Goal: Task Accomplishment & Management: Manage account settings

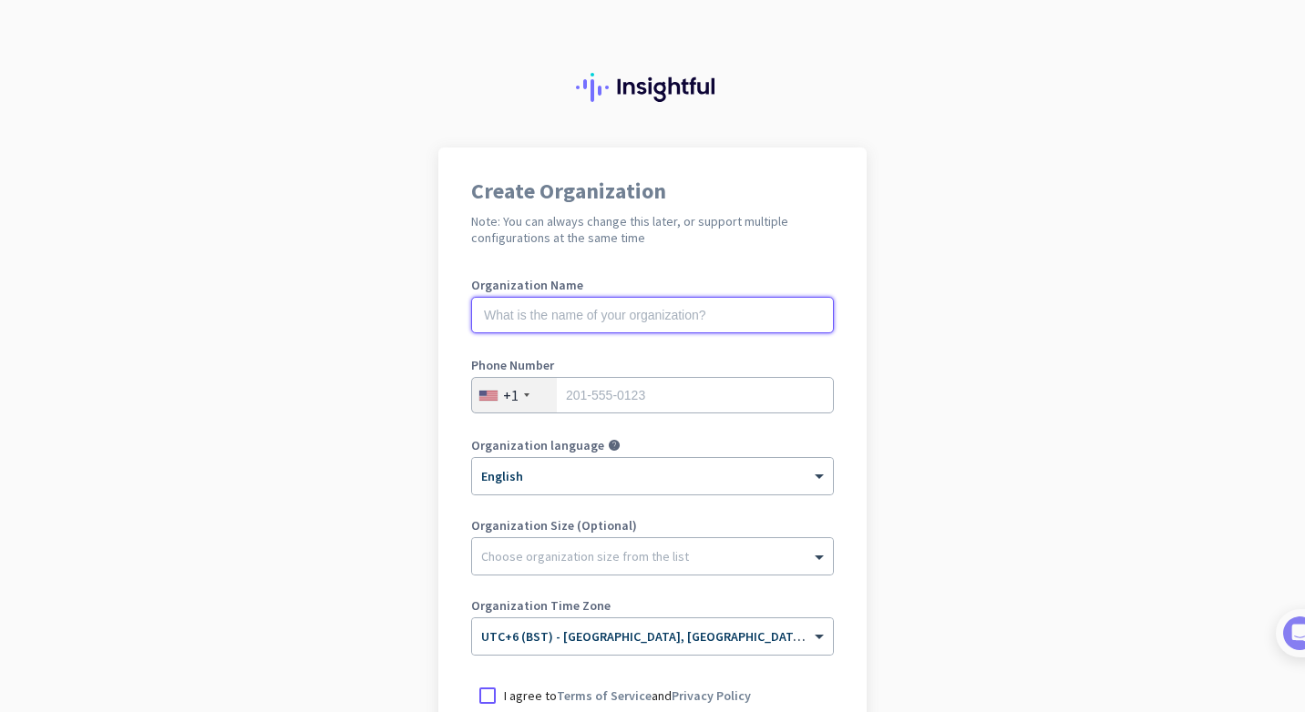
click at [603, 297] on input "text" at bounding box center [652, 315] width 363 height 36
click at [607, 312] on input "text" at bounding box center [652, 315] width 363 height 36
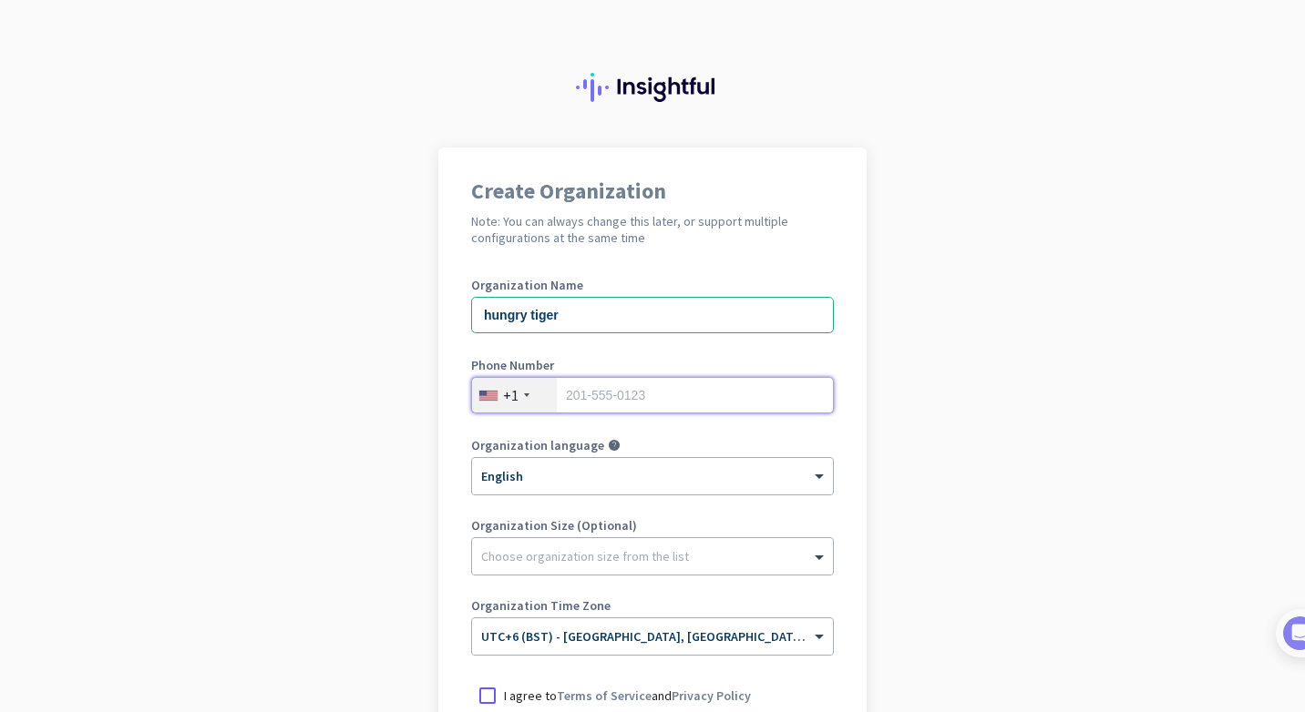
click at [627, 400] on input "tel" at bounding box center [652, 395] width 363 height 36
click at [524, 394] on div at bounding box center [526, 396] width 5 height 4
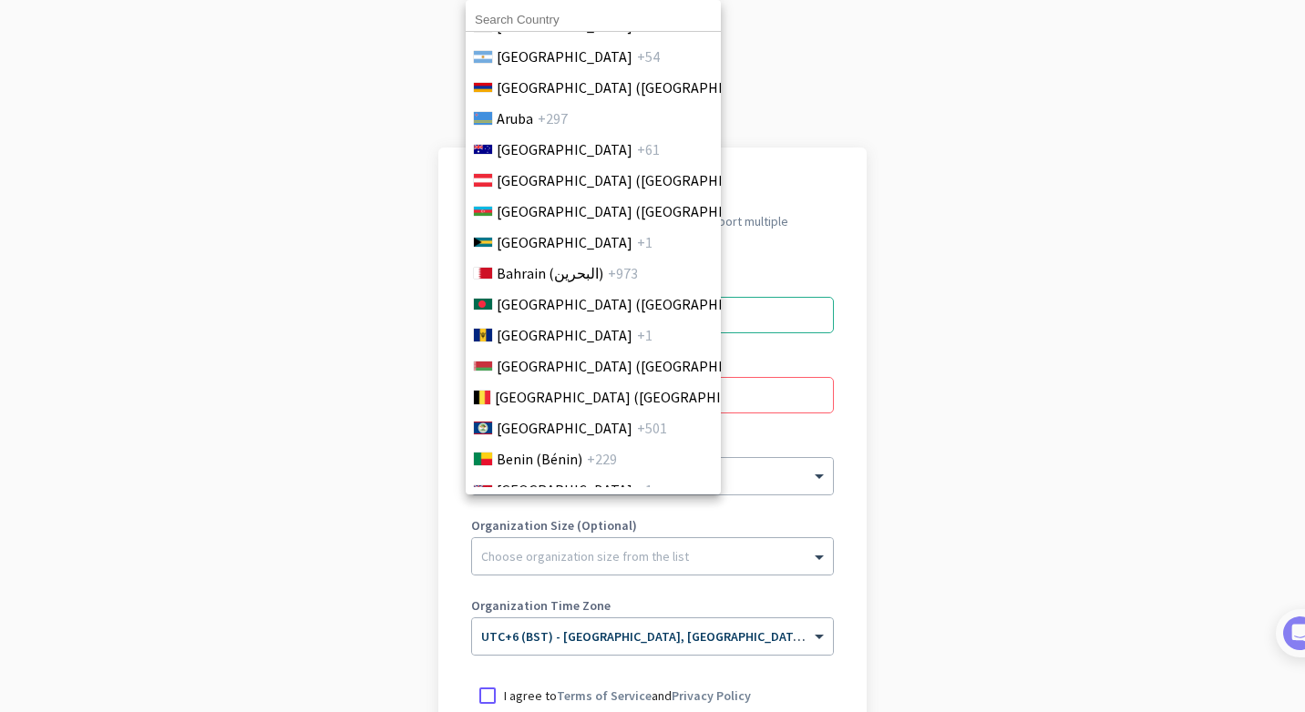
scroll to position [547, 0]
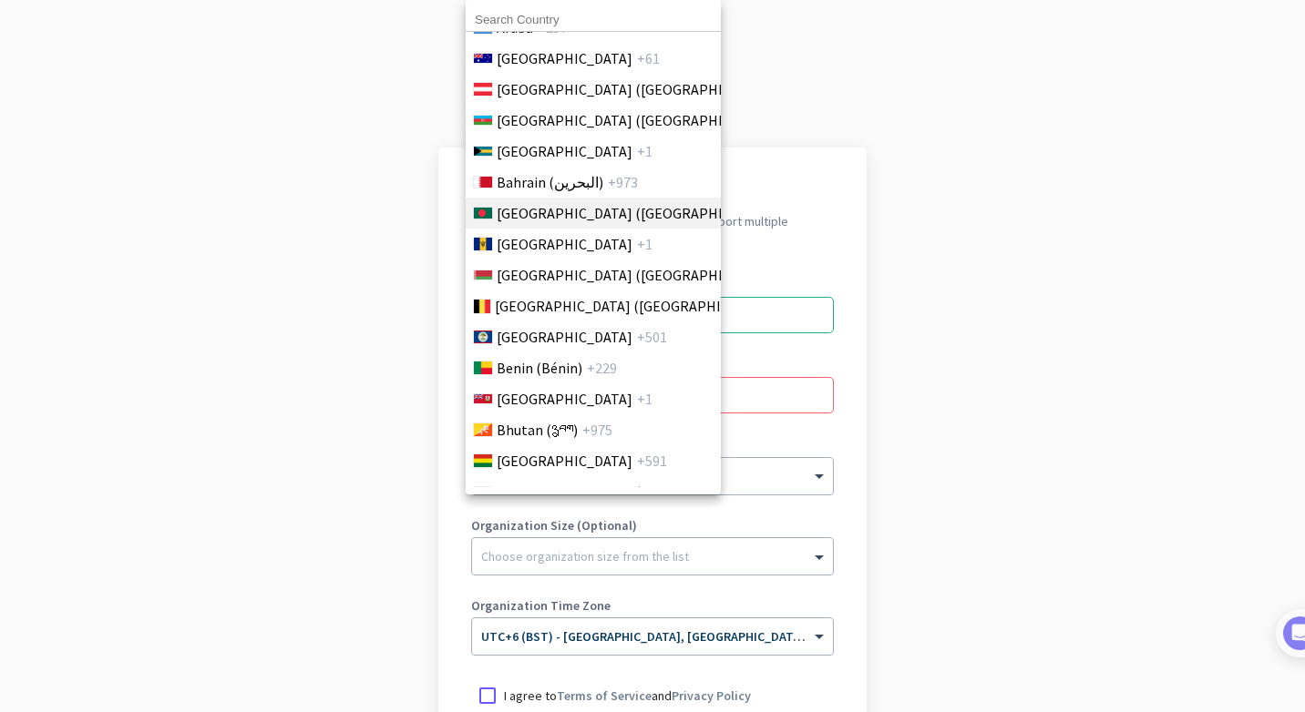
click at [540, 212] on span "[GEOGRAPHIC_DATA] ([GEOGRAPHIC_DATA])" at bounding box center [639, 213] width 284 height 22
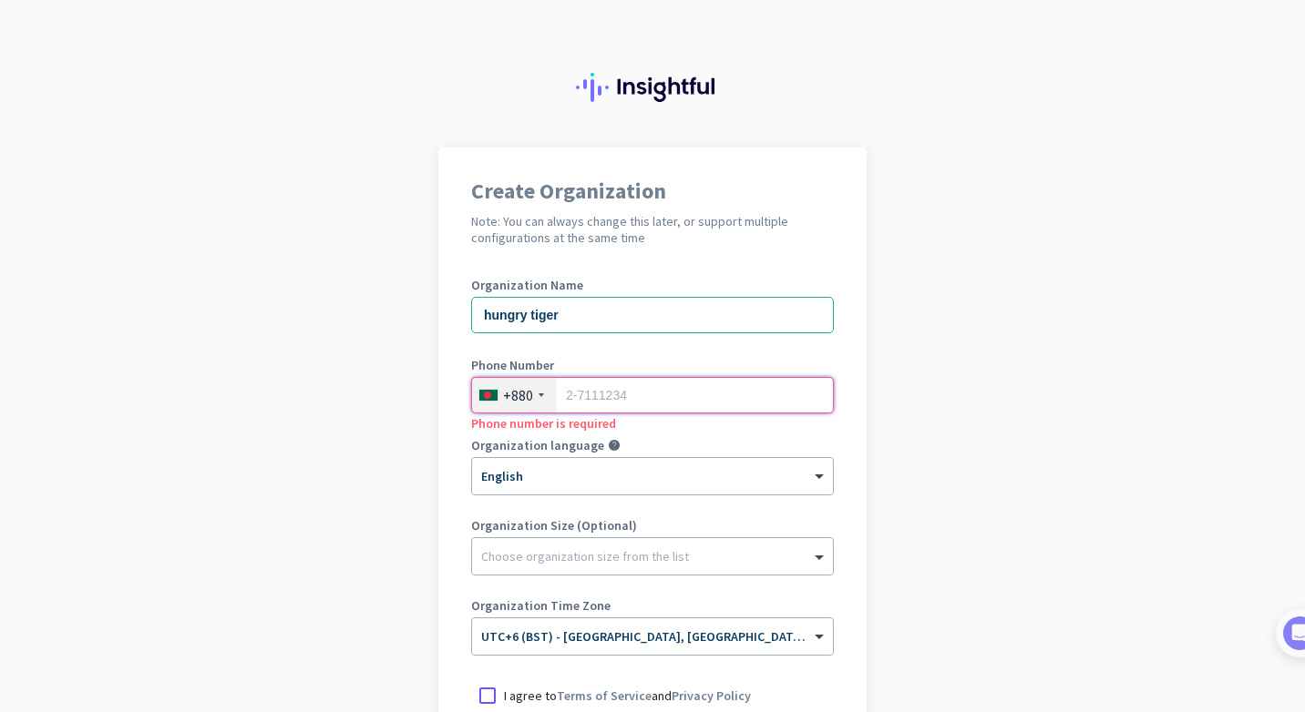
click at [651, 405] on input "tel" at bounding box center [652, 395] width 363 height 36
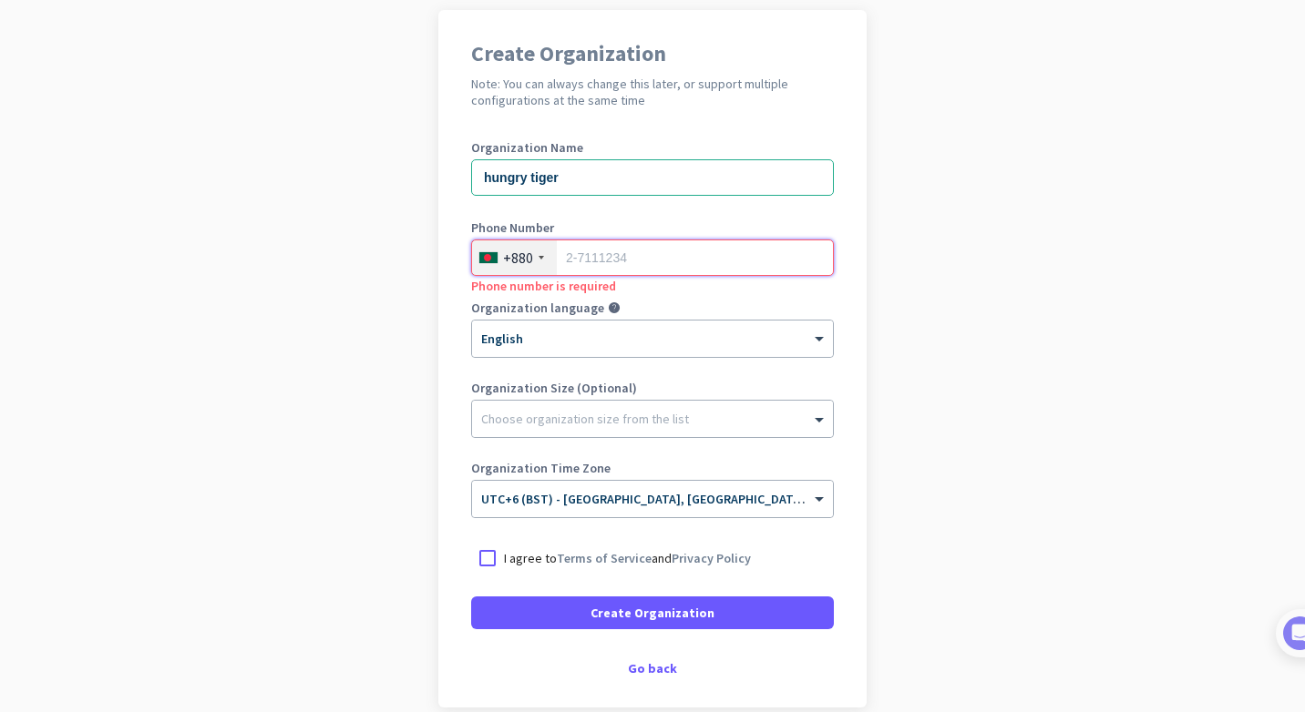
scroll to position [0, 0]
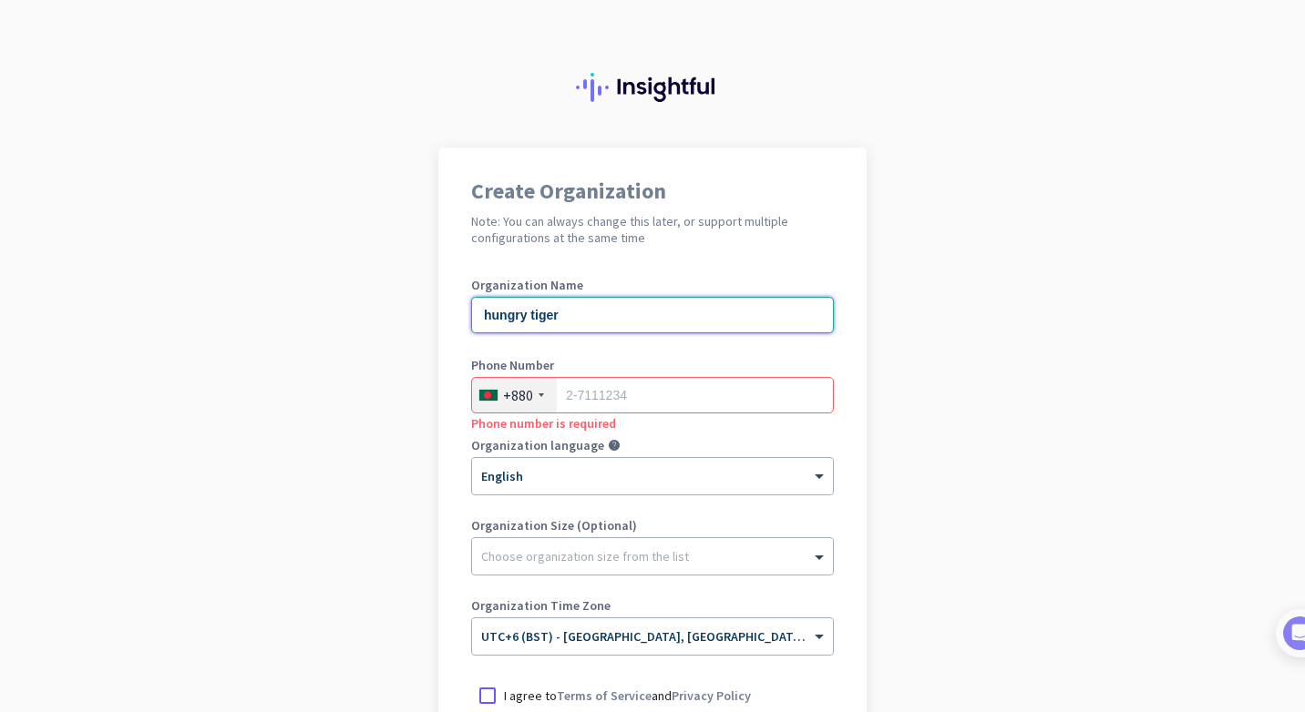
click at [687, 315] on input "hungry tiger" at bounding box center [652, 315] width 363 height 36
type input "h"
type input "remote kitchen"
click at [735, 384] on input "tel" at bounding box center [652, 395] width 363 height 36
click at [680, 310] on input "remote kitchen" at bounding box center [652, 315] width 363 height 36
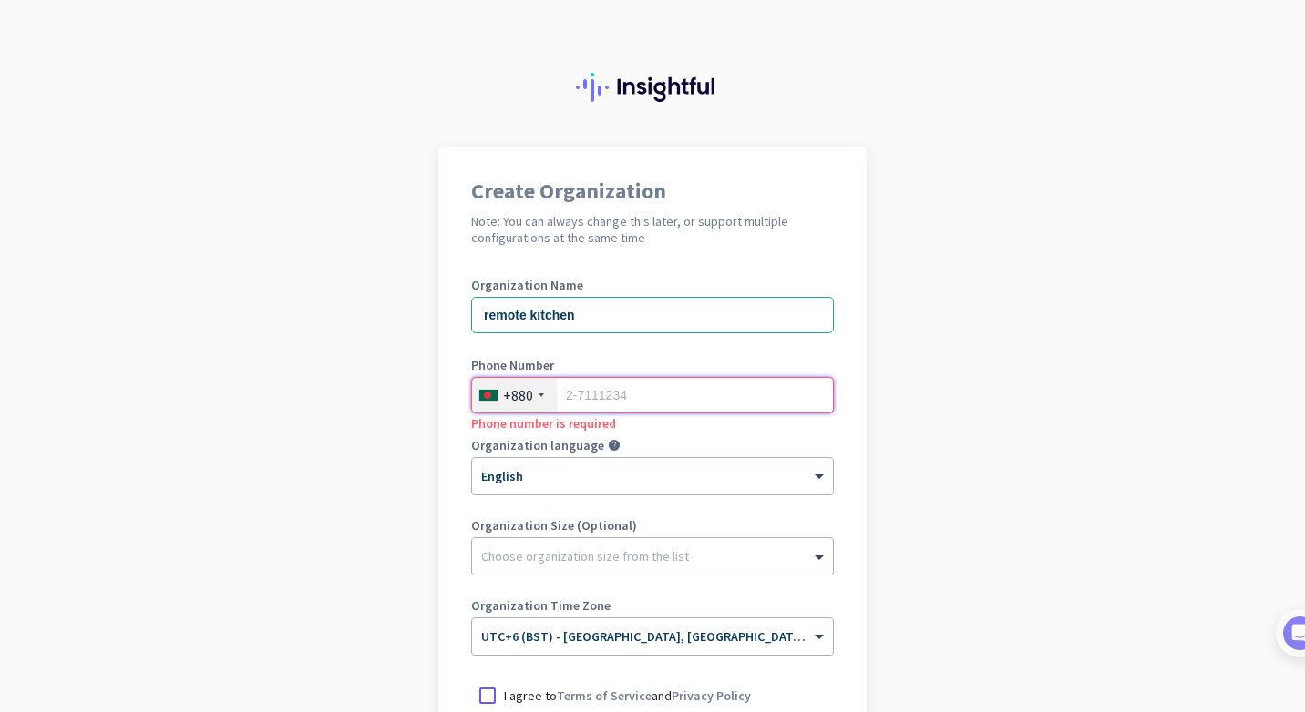
click at [681, 405] on input "tel" at bounding box center [652, 395] width 363 height 36
click at [763, 452] on div "Organization language help" at bounding box center [652, 448] width 363 height 18
drag, startPoint x: 718, startPoint y: 403, endPoint x: 751, endPoint y: 397, distance: 33.3
click at [751, 397] on input "019" at bounding box center [652, 395] width 363 height 36
click at [564, 399] on input "01986578981" at bounding box center [652, 395] width 363 height 36
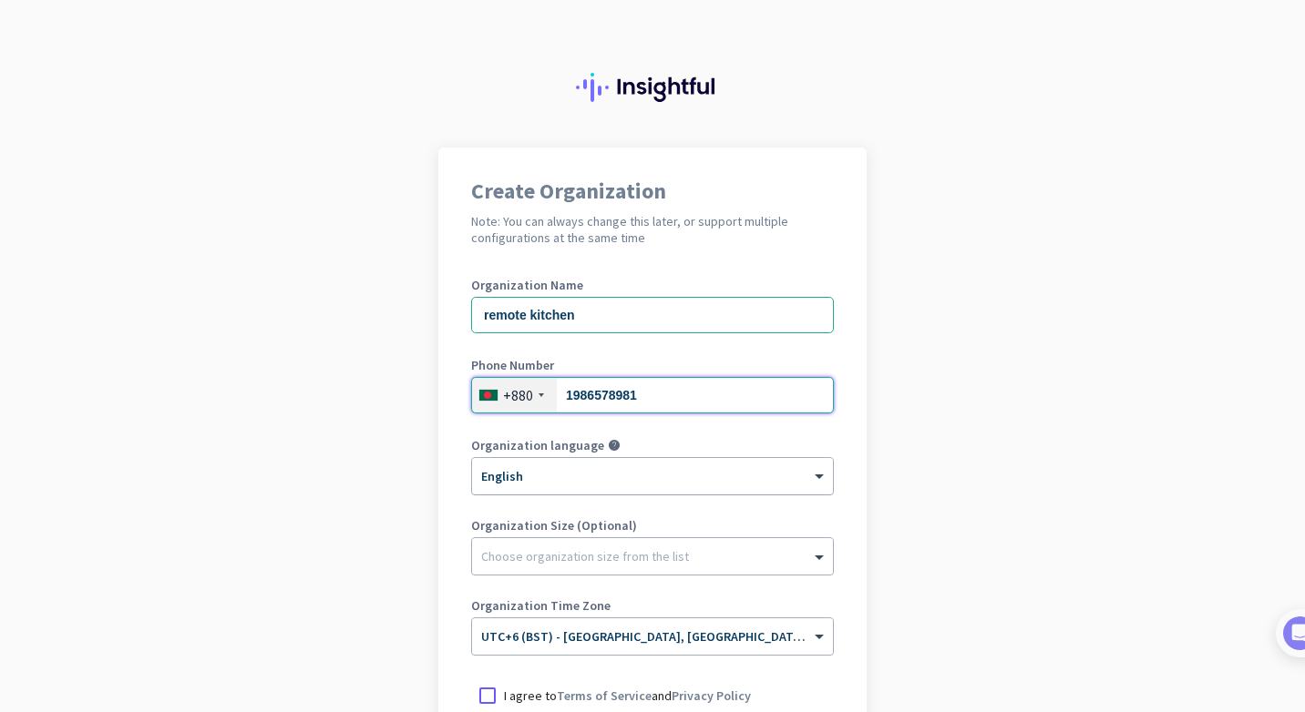
type input "1986578981"
click at [551, 480] on div "× English" at bounding box center [641, 476] width 338 height 15
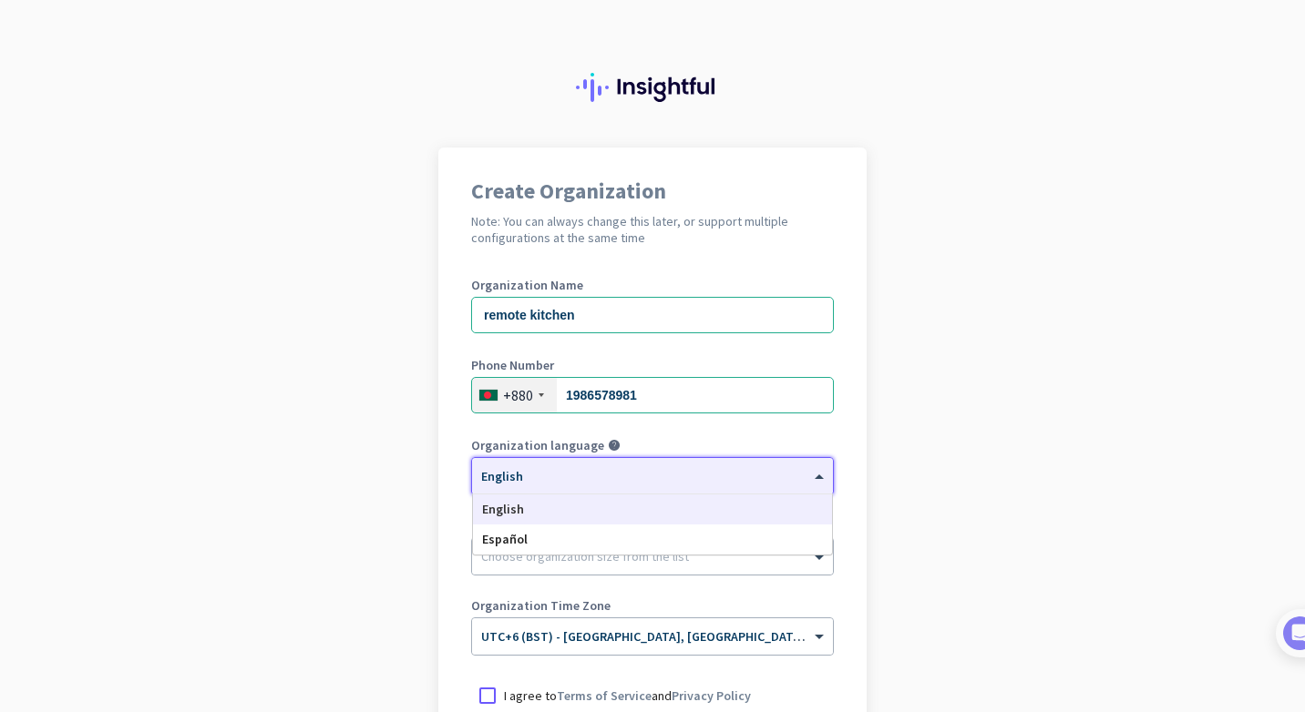
click at [511, 513] on span "English" at bounding box center [503, 509] width 42 height 16
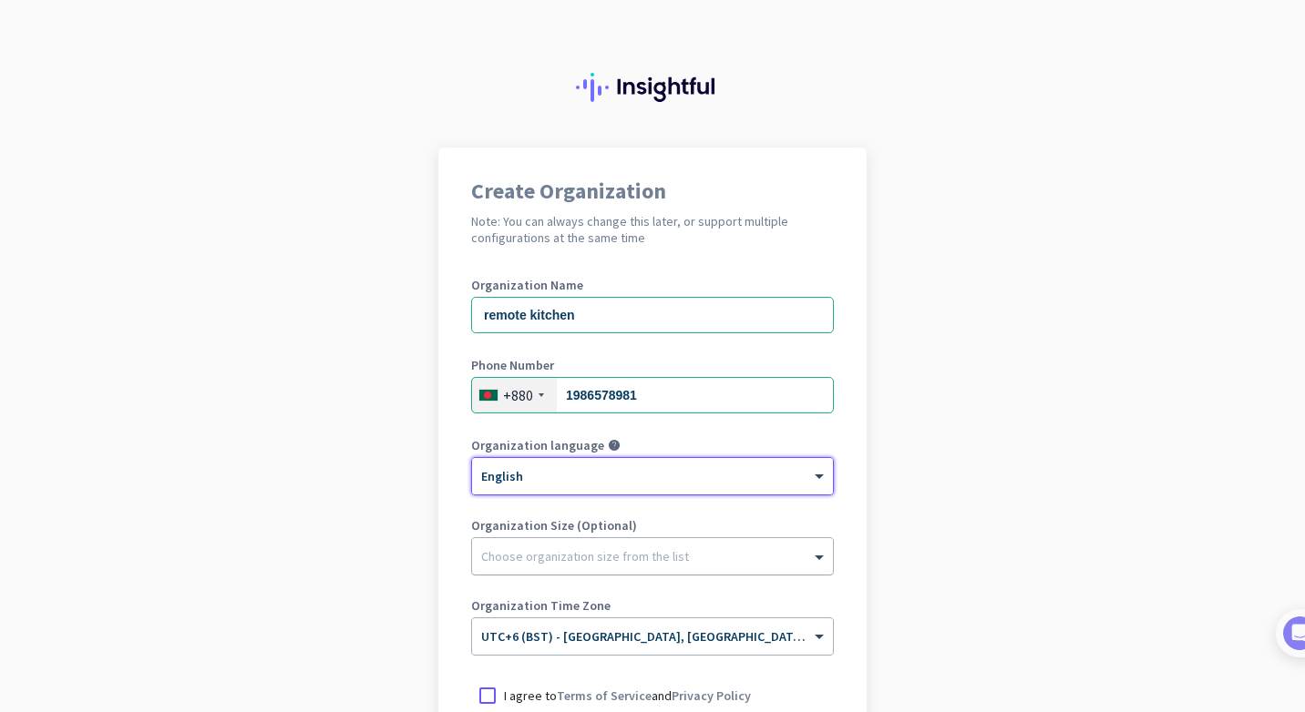
click at [599, 554] on div at bounding box center [652, 552] width 361 height 18
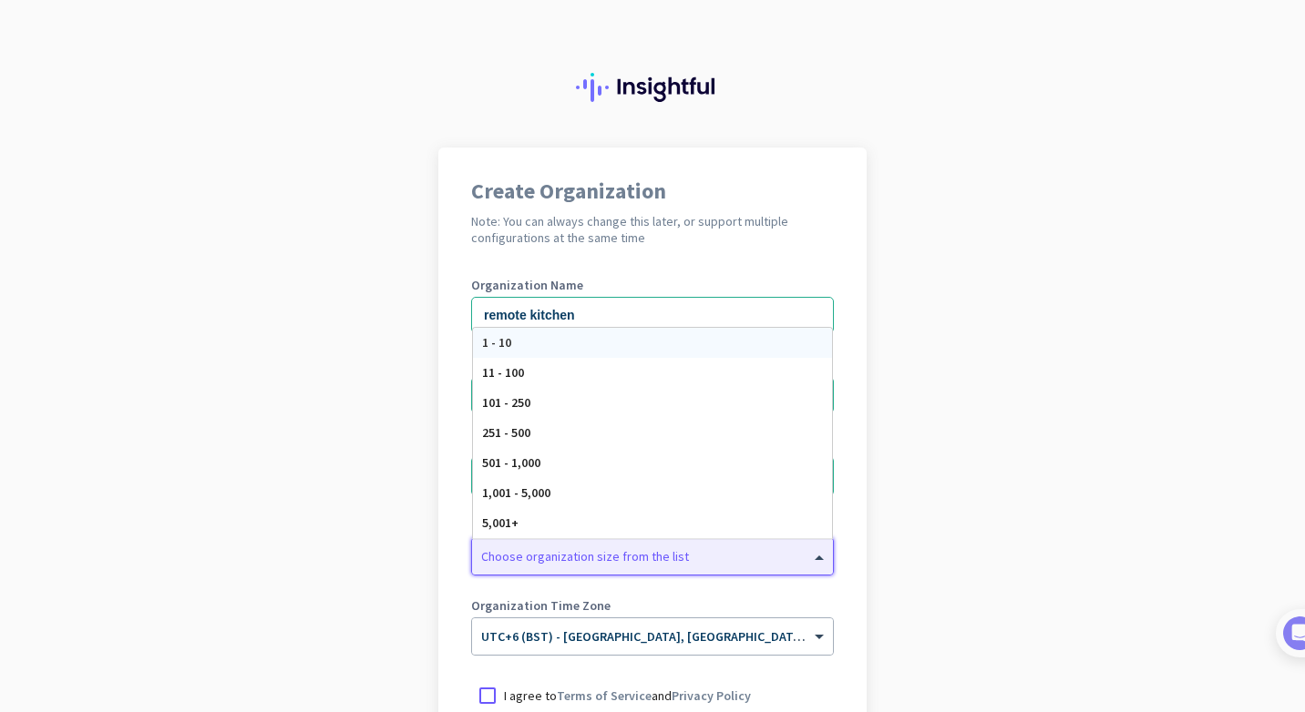
click at [512, 343] on div "1 - 10" at bounding box center [652, 343] width 359 height 30
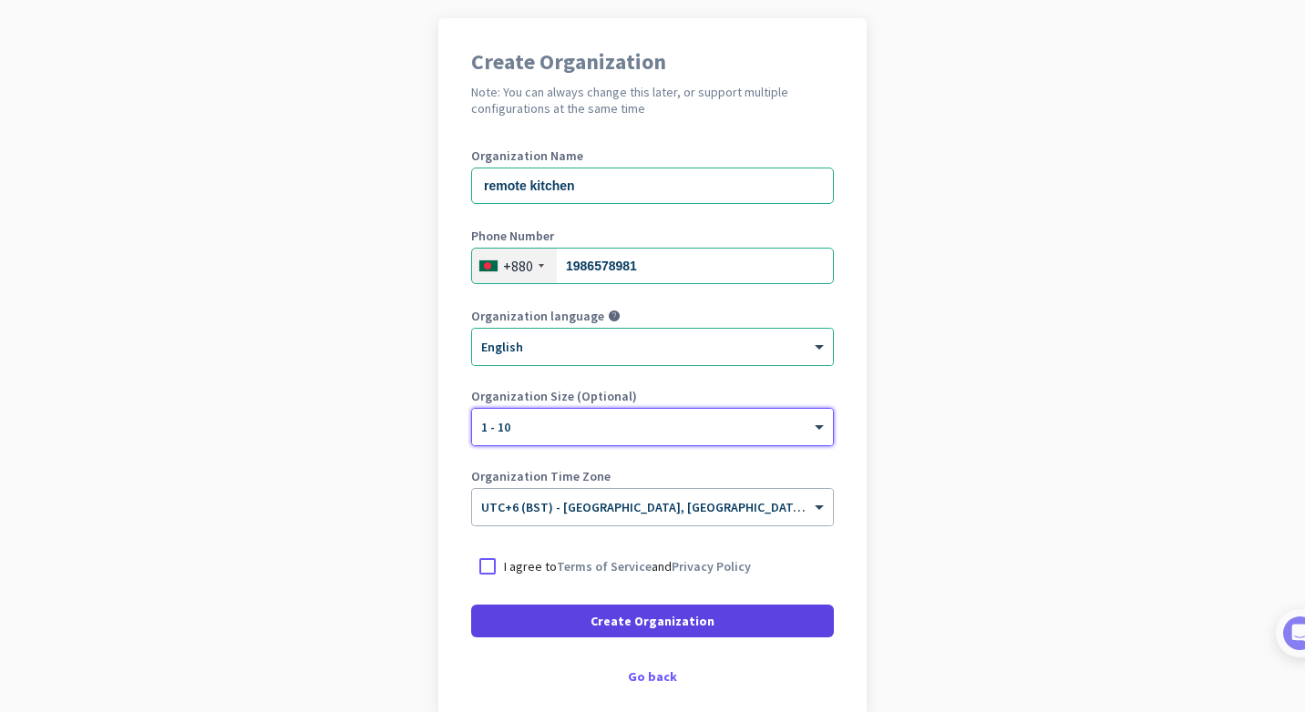
scroll to position [224, 0]
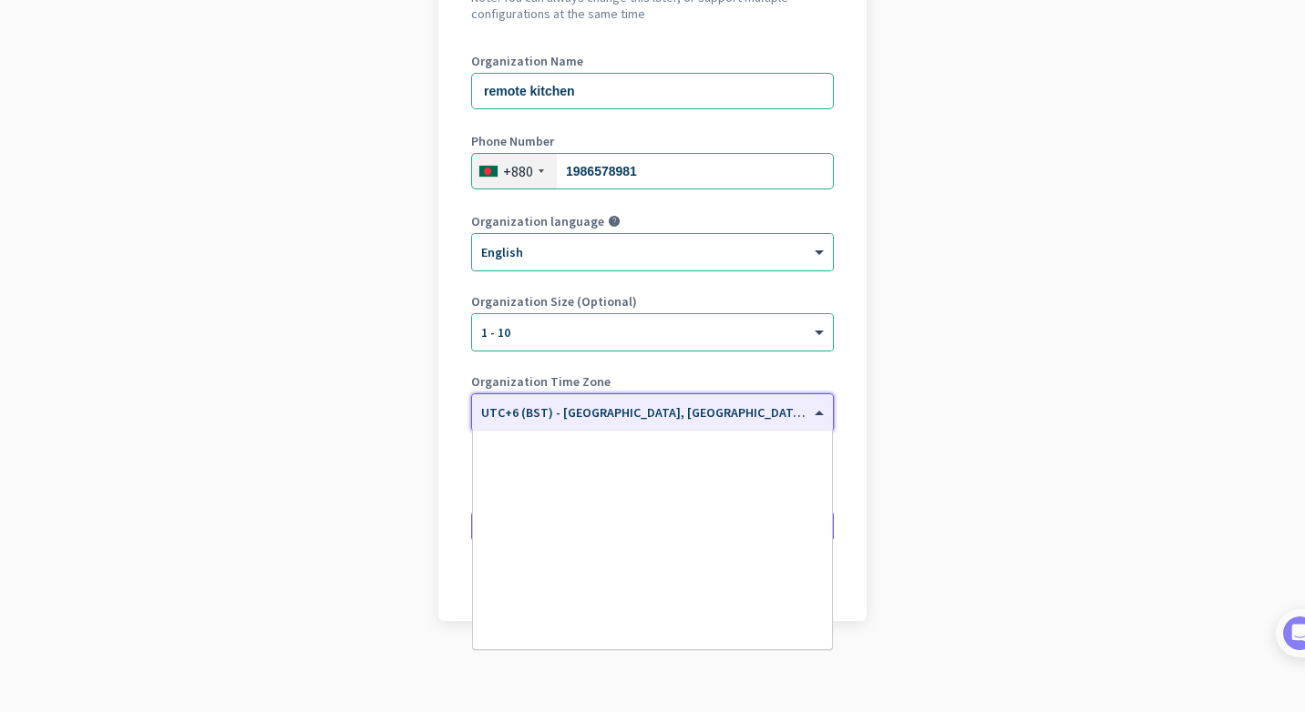
click at [810, 414] on span at bounding box center [821, 412] width 23 height 15
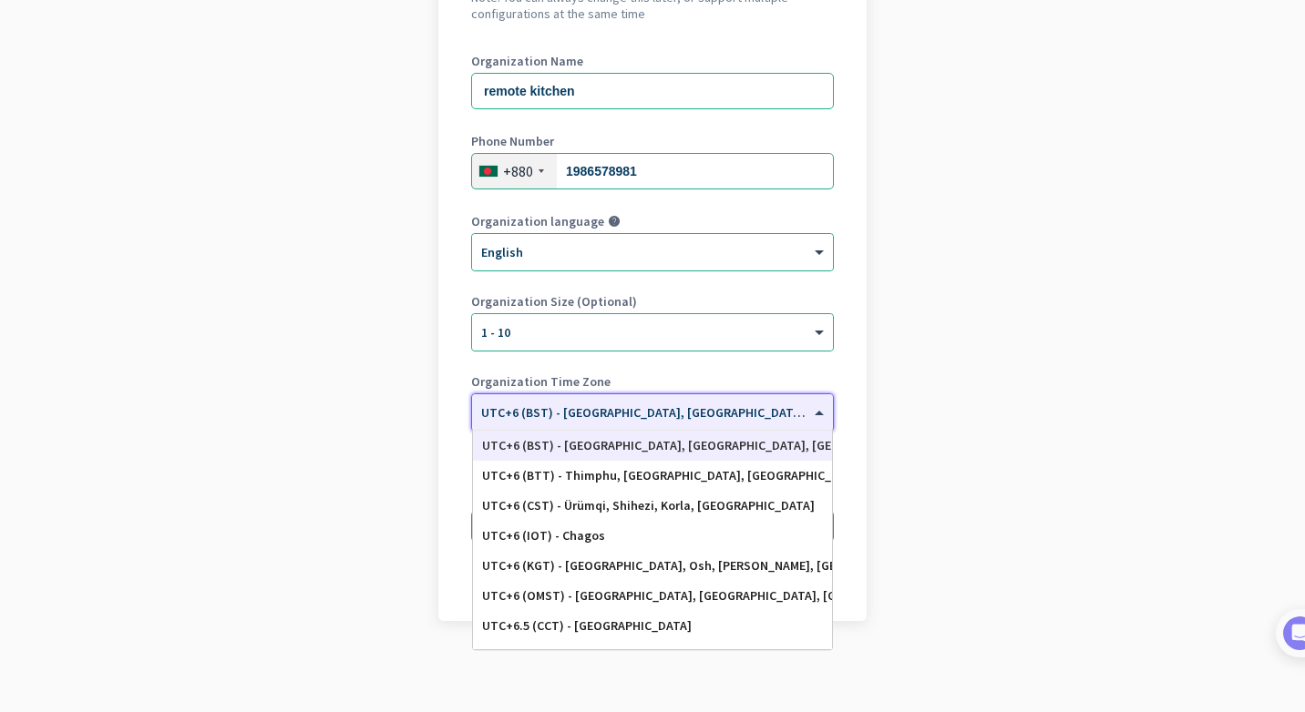
click at [816, 406] on span at bounding box center [821, 412] width 23 height 15
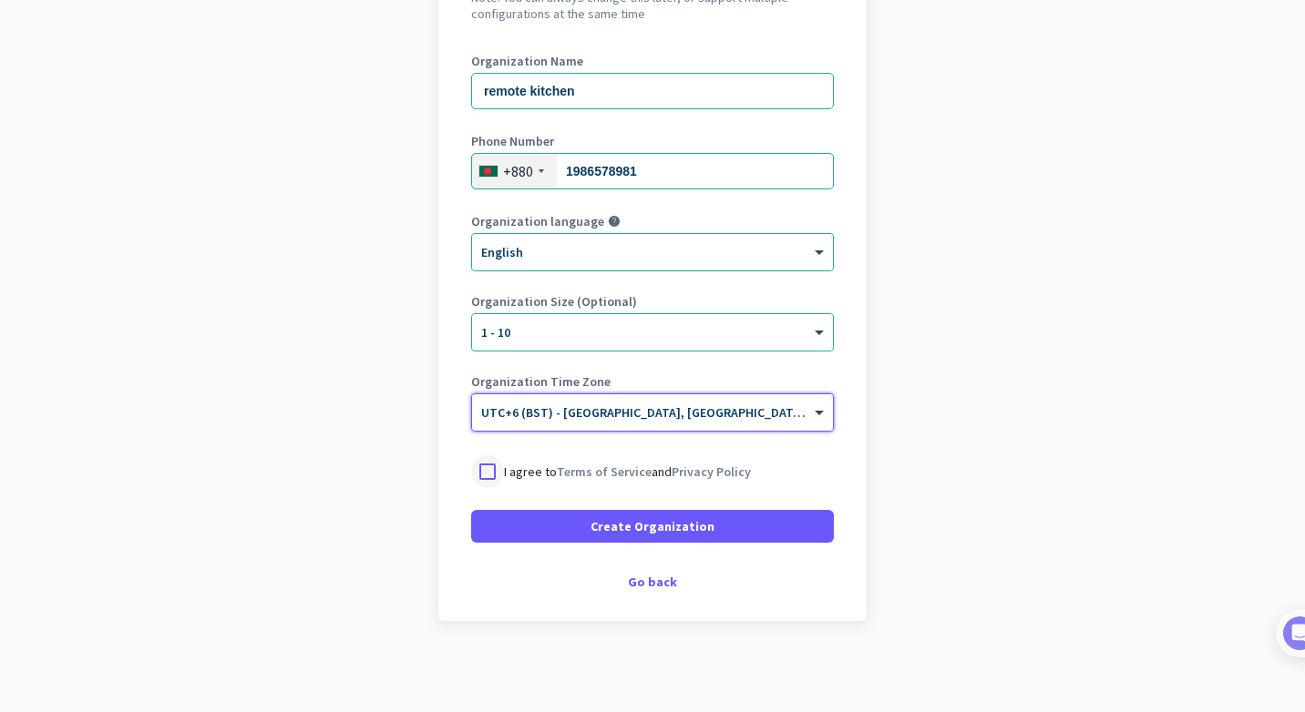
click at [477, 470] on div at bounding box center [487, 472] width 33 height 33
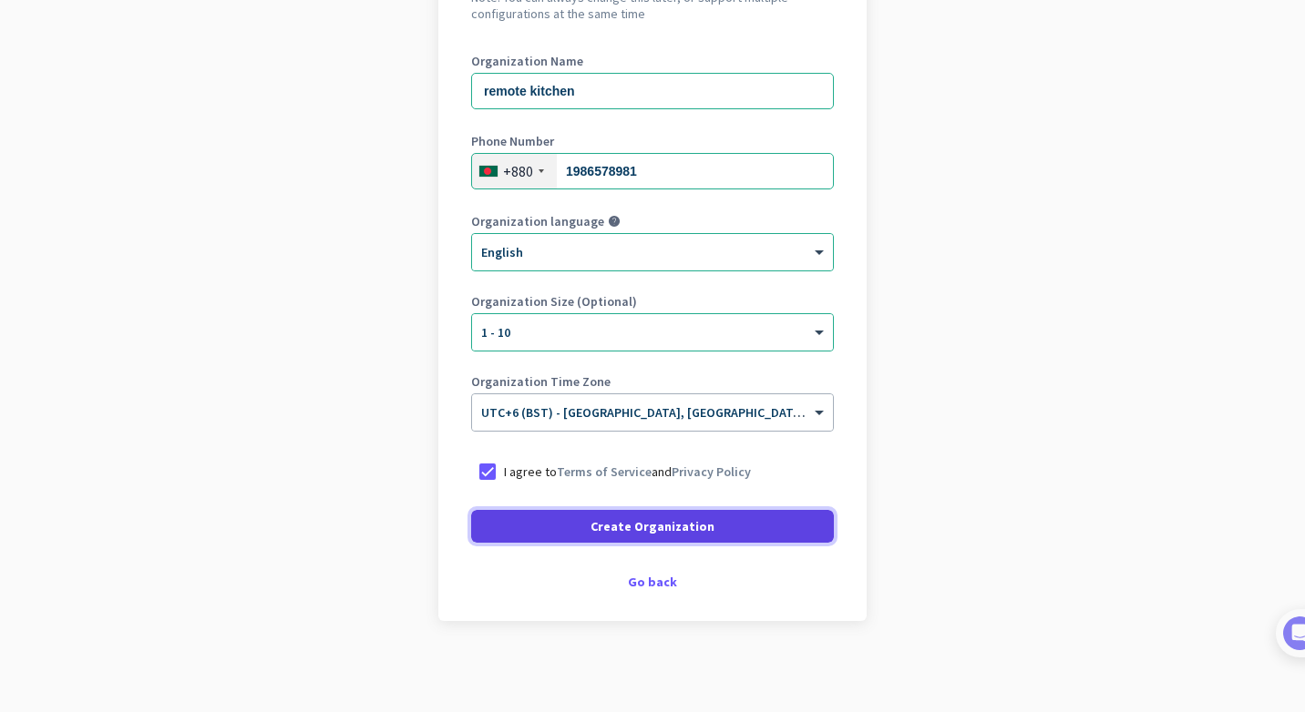
click at [616, 530] on span "Create Organization" at bounding box center [652, 526] width 124 height 18
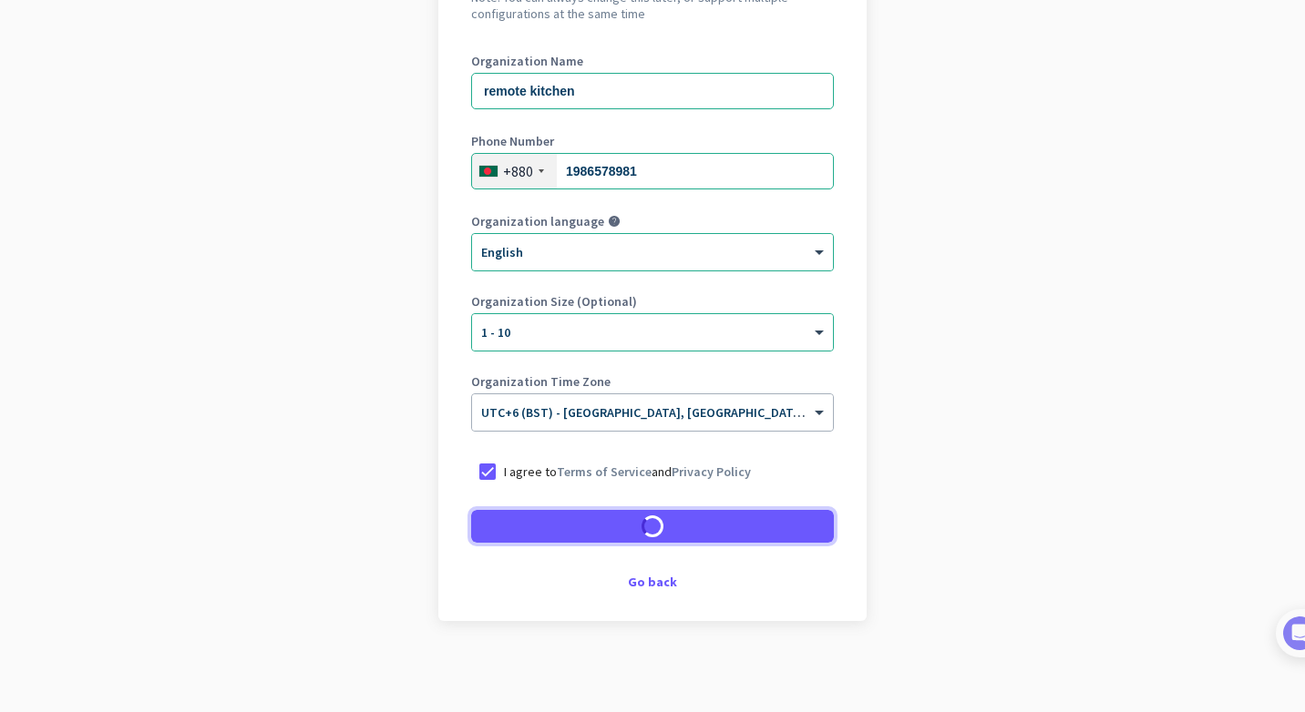
scroll to position [169, 0]
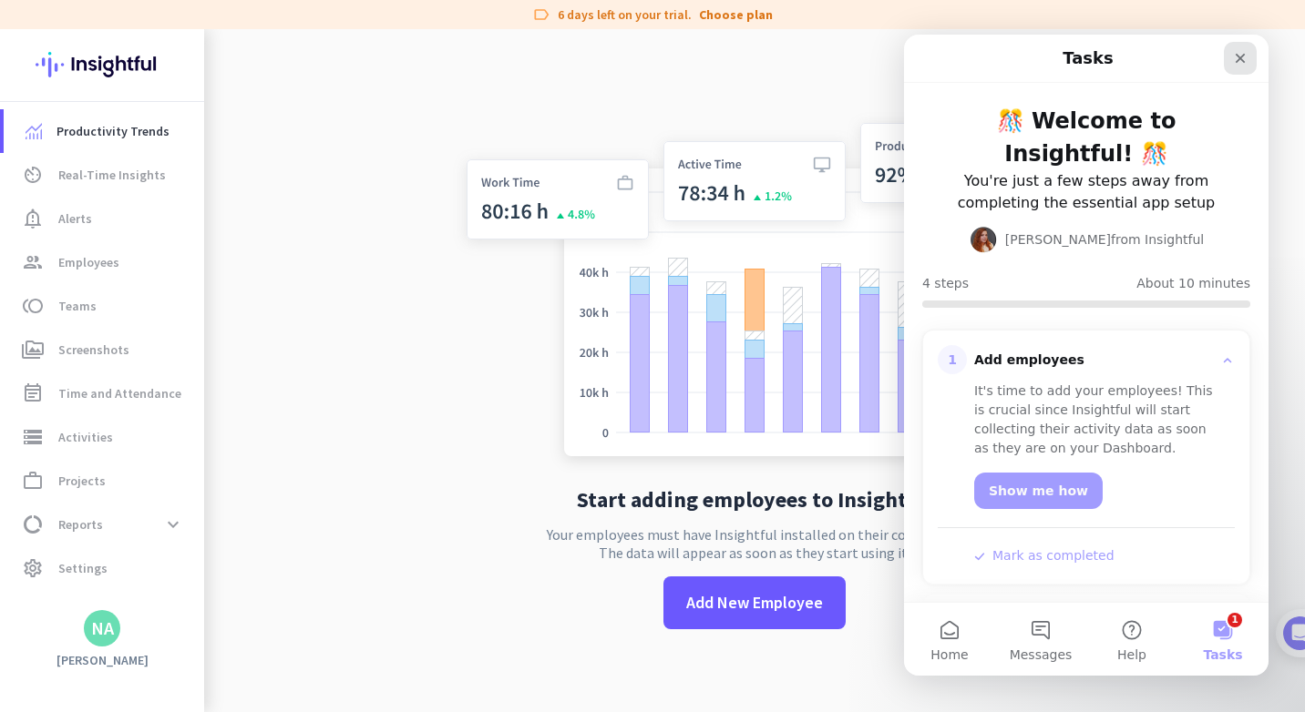
click at [1239, 61] on icon "Close" at bounding box center [1240, 58] width 15 height 15
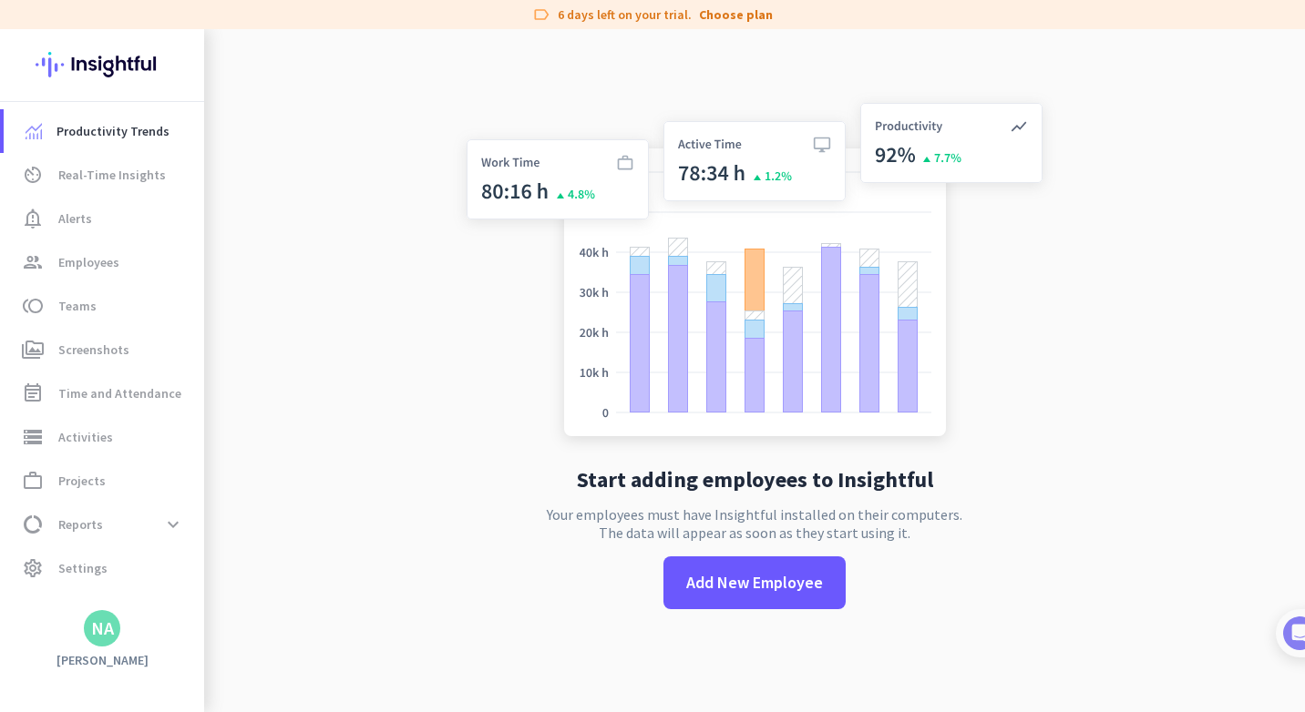
scroll to position [29, 0]
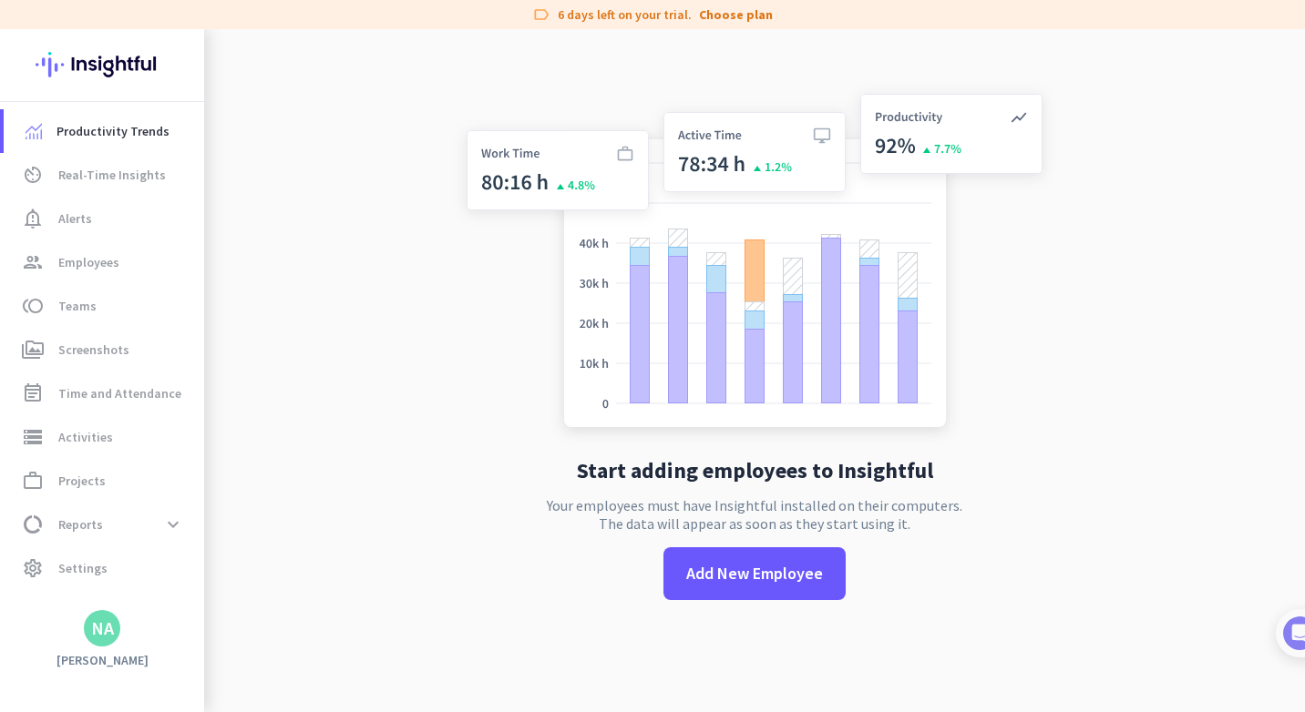
click at [110, 638] on div "NA" at bounding box center [102, 629] width 23 height 18
click at [212, 526] on span "Organizations" at bounding box center [188, 528] width 88 height 16
click at [333, 535] on h3 "remote kitchen" at bounding box center [325, 534] width 99 height 15
click at [78, 635] on div "NA" at bounding box center [102, 628] width 204 height 36
click at [87, 631] on div "NA" at bounding box center [102, 628] width 36 height 36
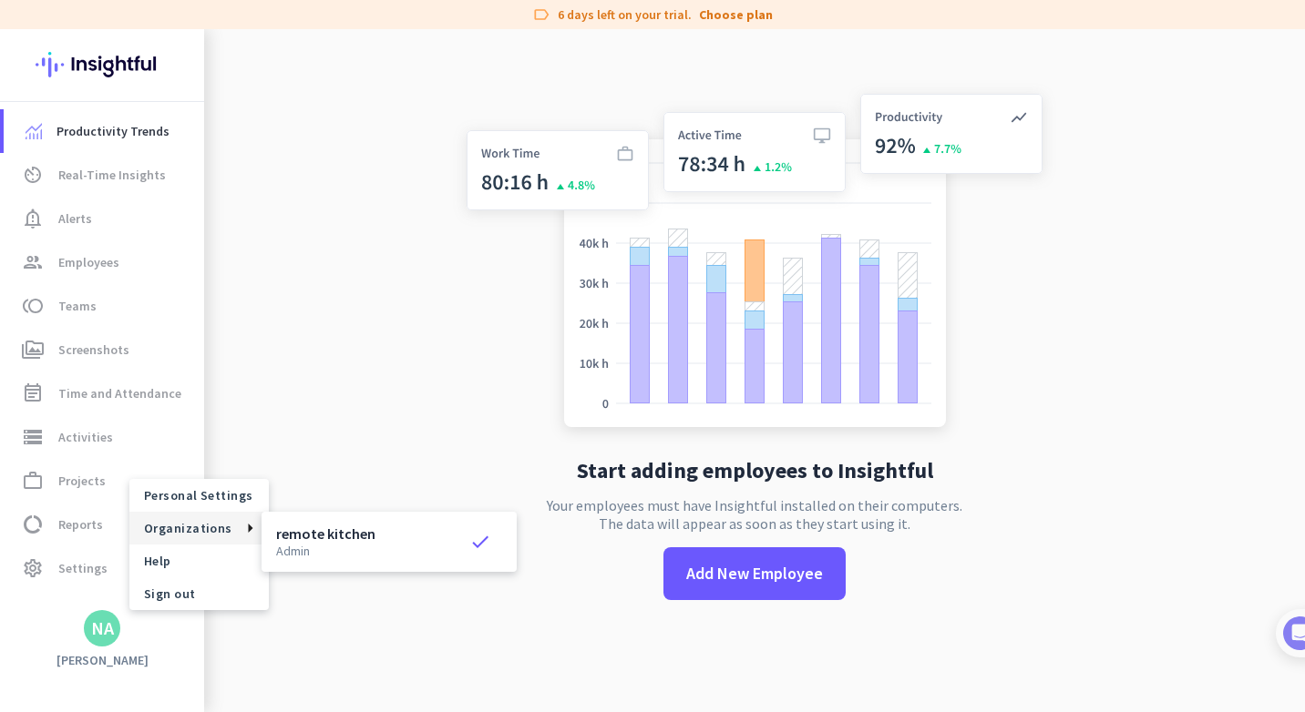
click at [776, 220] on div at bounding box center [652, 356] width 1305 height 712
drag, startPoint x: 1107, startPoint y: 230, endPoint x: 1077, endPoint y: 238, distance: 31.2
click at [1107, 230] on app-no-employees "Start adding employees to Insightful Your employees must have Insightful instal…" at bounding box center [754, 356] width 1101 height 712
click at [97, 640] on div "NA" at bounding box center [102, 628] width 36 height 36
drag, startPoint x: 97, startPoint y: 639, endPoint x: 57, endPoint y: 579, distance: 71.5
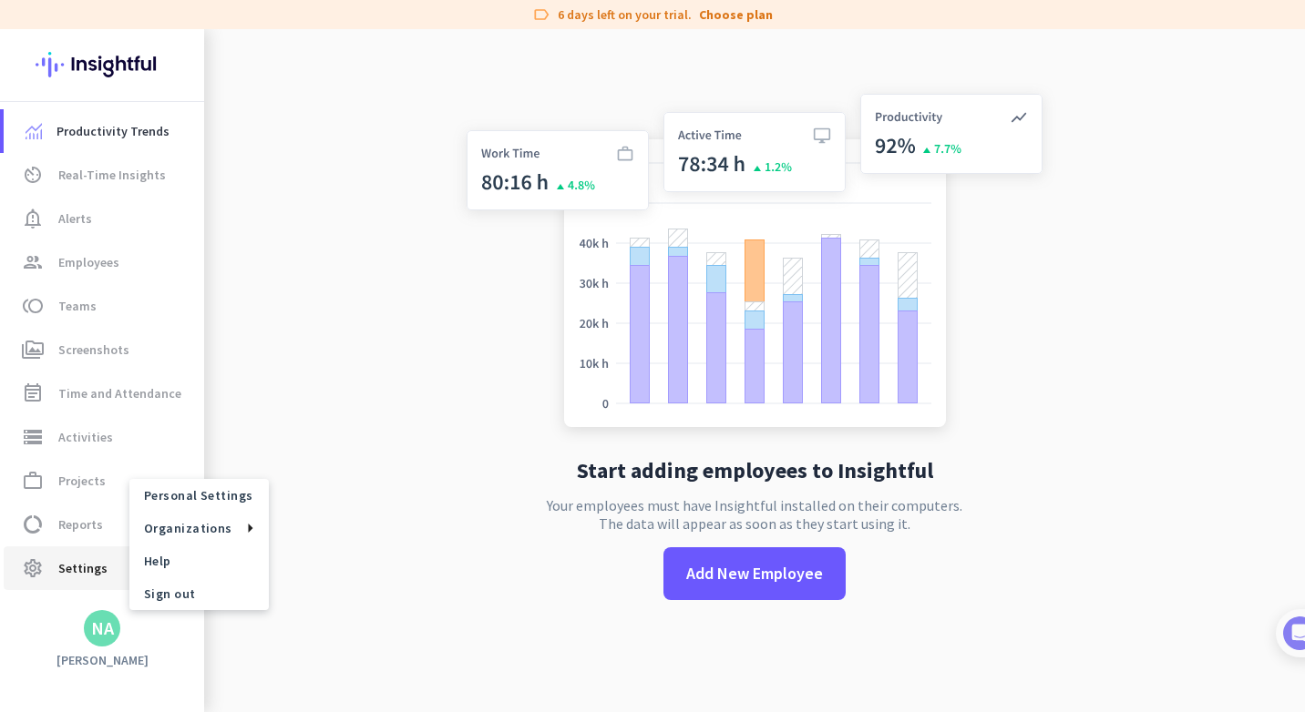
click at [97, 639] on div at bounding box center [652, 356] width 1305 height 712
click at [51, 568] on span "settings Settings" at bounding box center [103, 569] width 171 height 22
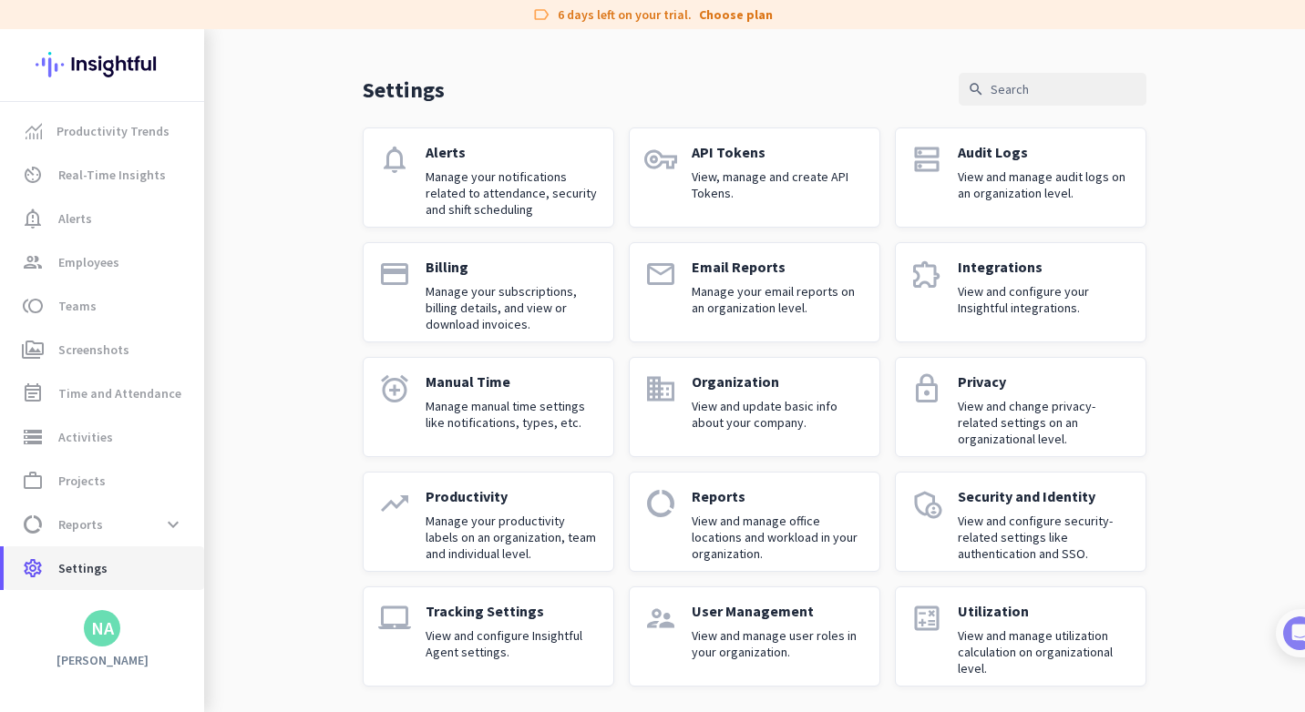
scroll to position [47, 0]
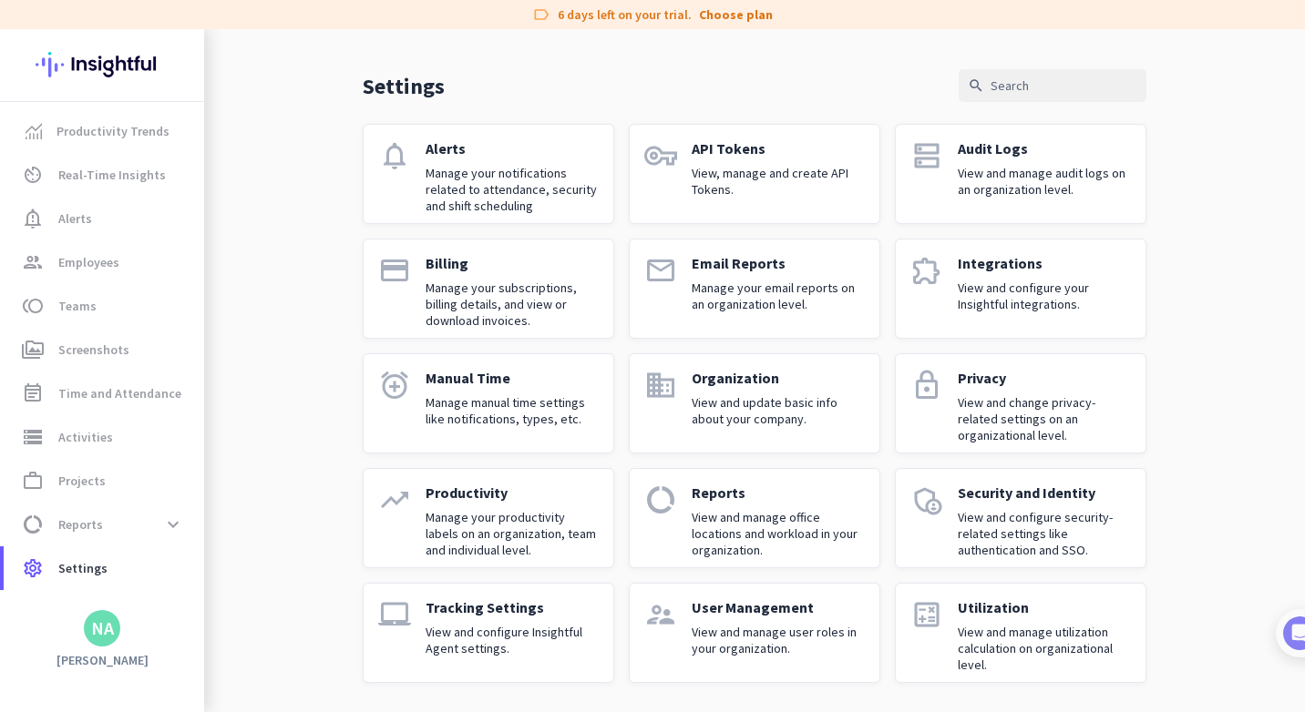
click at [91, 635] on div "NA" at bounding box center [102, 629] width 23 height 18
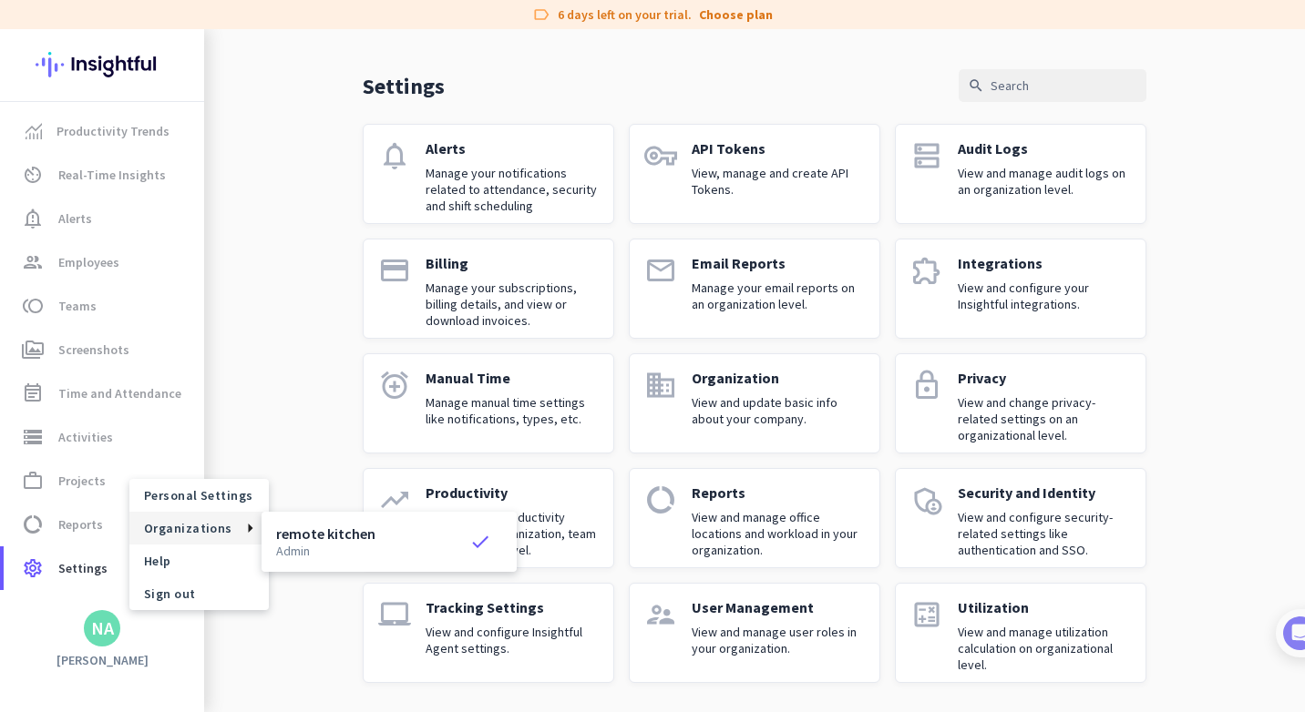
drag, startPoint x: 1243, startPoint y: 64, endPoint x: 1230, endPoint y: 58, distance: 13.9
click at [1243, 64] on div at bounding box center [652, 356] width 1305 height 712
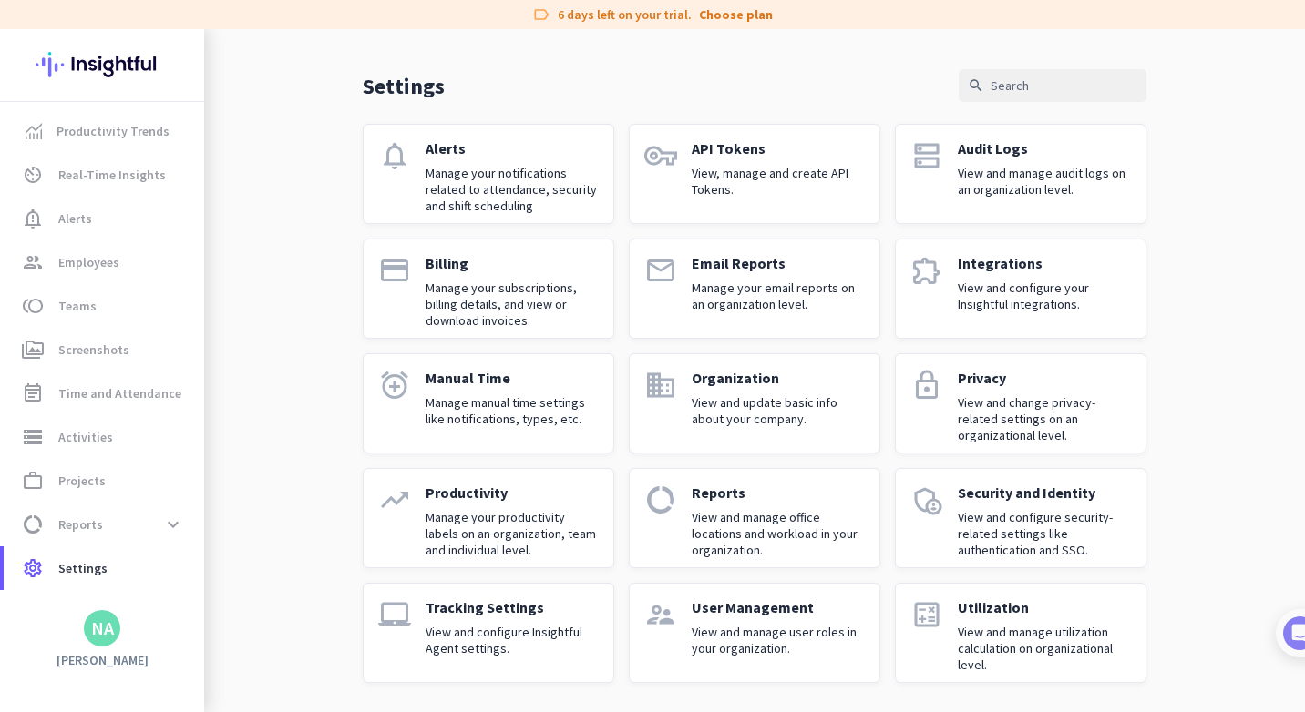
drag, startPoint x: 1275, startPoint y: 100, endPoint x: 1233, endPoint y: 100, distance: 41.9
click at [1272, 100] on div "Settings search notifications Alerts Manage your notifications related to atten…" at bounding box center [754, 347] width 1101 height 731
click at [94, 568] on span "Settings" at bounding box center [82, 569] width 49 height 22
click at [108, 620] on div "NA" at bounding box center [102, 629] width 23 height 18
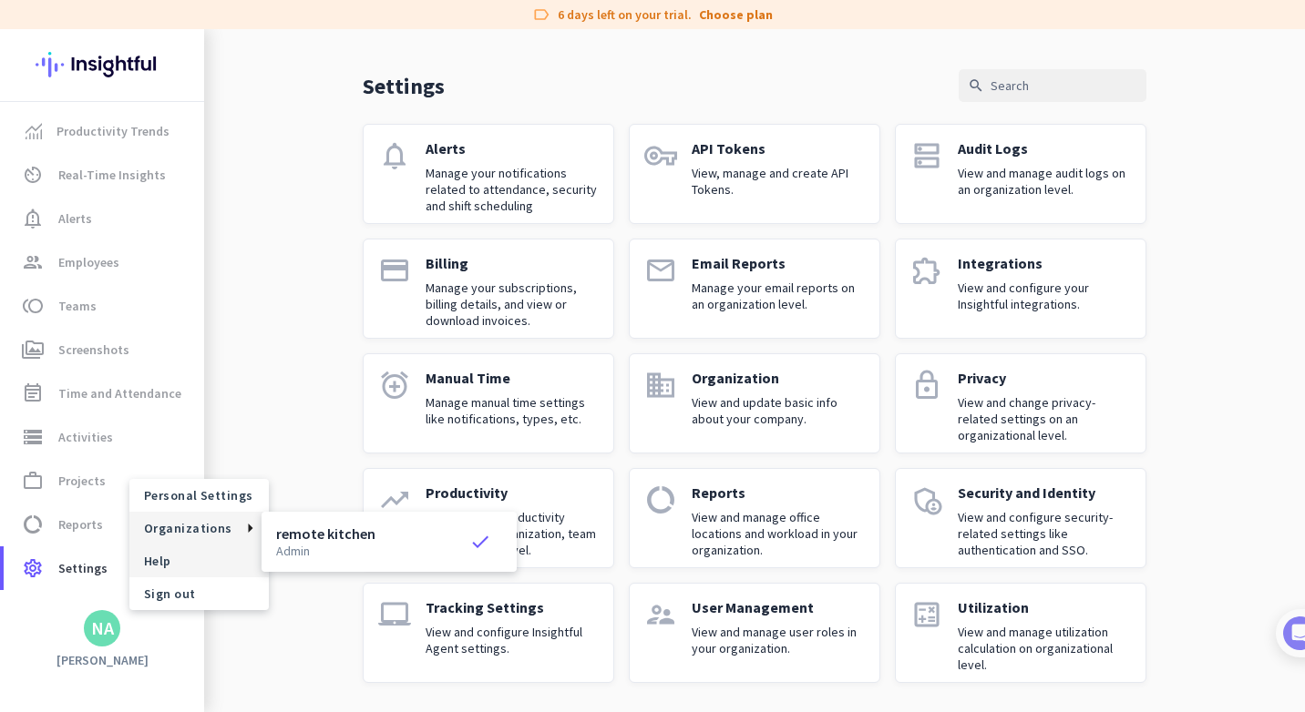
drag, startPoint x: 203, startPoint y: 524, endPoint x: 192, endPoint y: 545, distance: 23.6
click at [200, 531] on span "Organizations" at bounding box center [188, 528] width 88 height 16
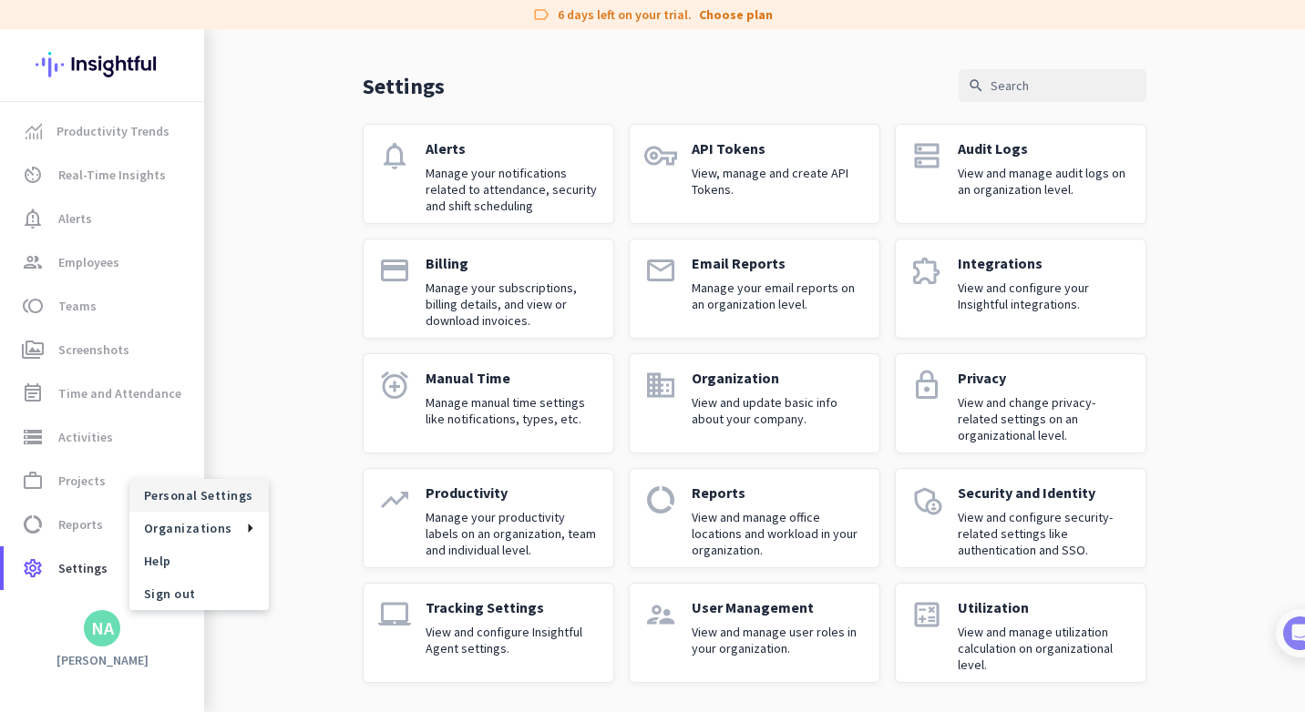
click at [225, 491] on span "Personal Settings" at bounding box center [199, 495] width 110 height 16
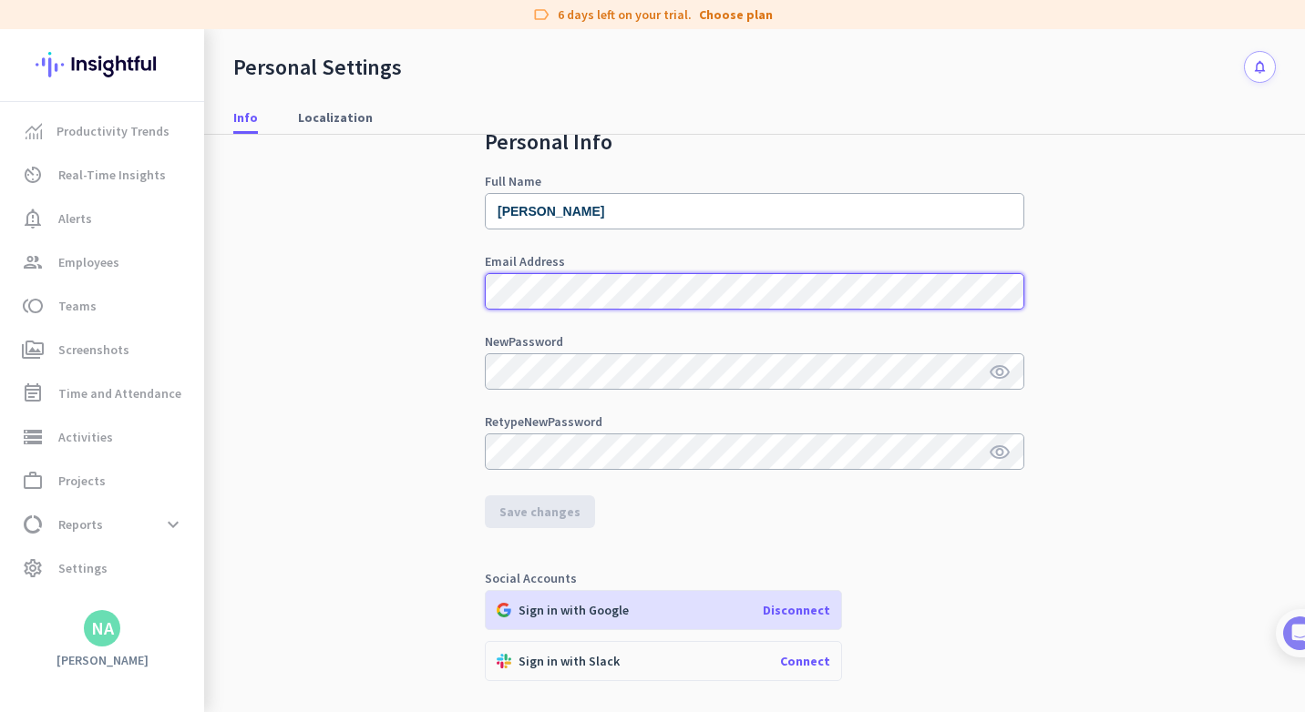
click at [661, 312] on div "Email Address" at bounding box center [754, 291] width 539 height 73
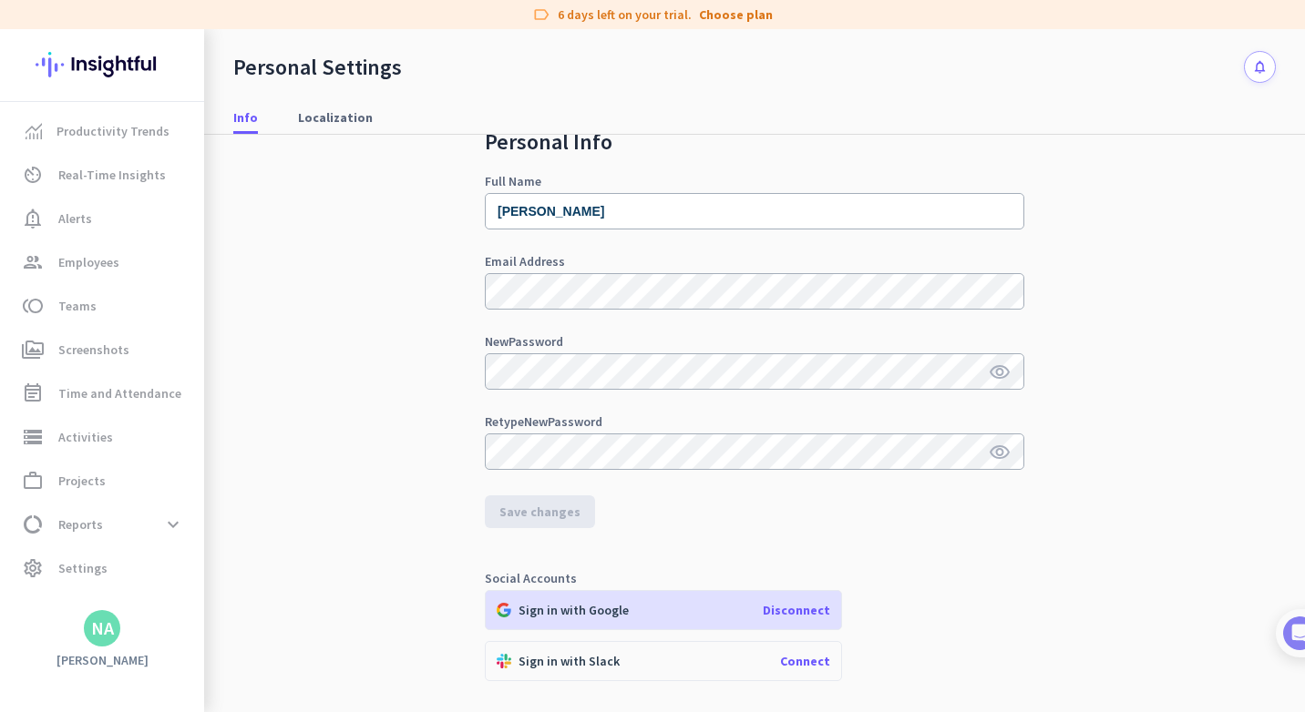
click at [882, 244] on div "Full Name [PERSON_NAME]" at bounding box center [754, 211] width 539 height 73
